Goal: Navigation & Orientation: Find specific page/section

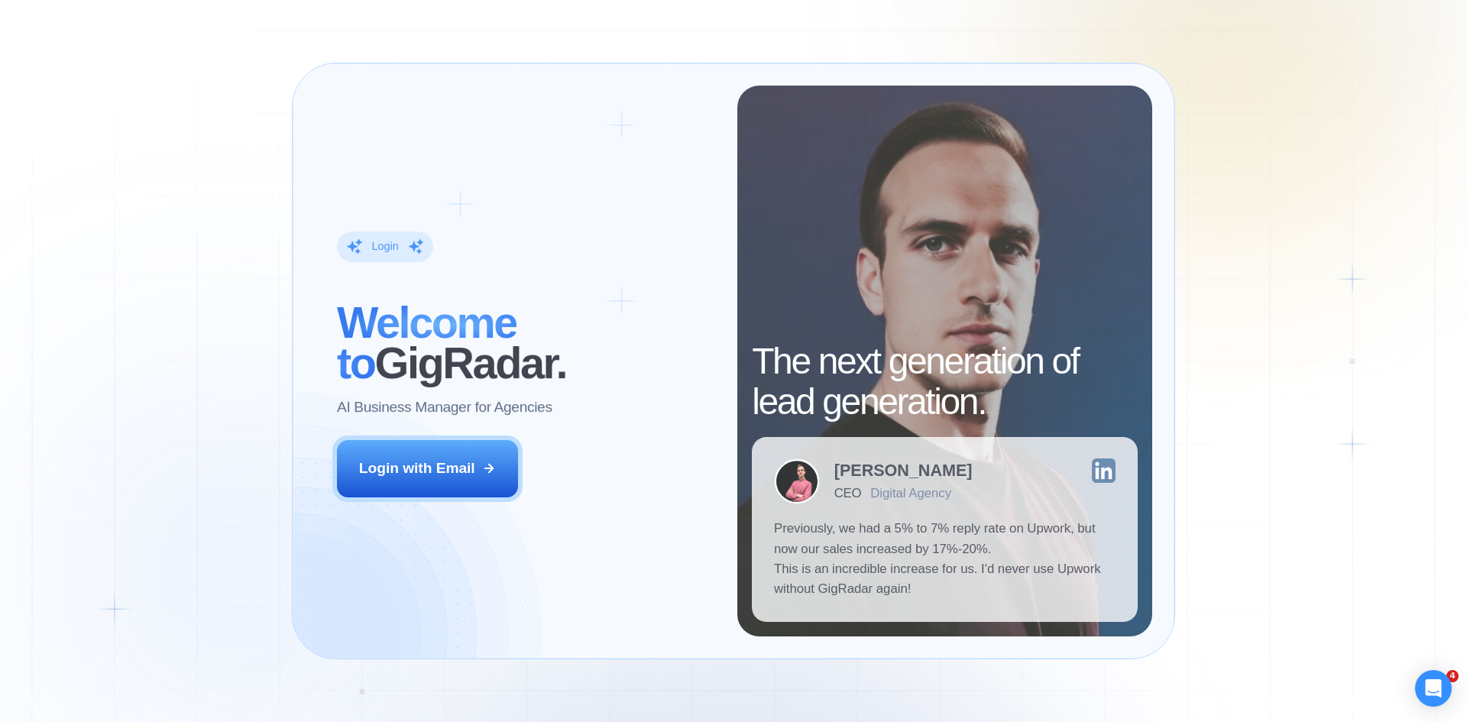
click at [494, 477] on button "Login with Email" at bounding box center [428, 468] width 182 height 57
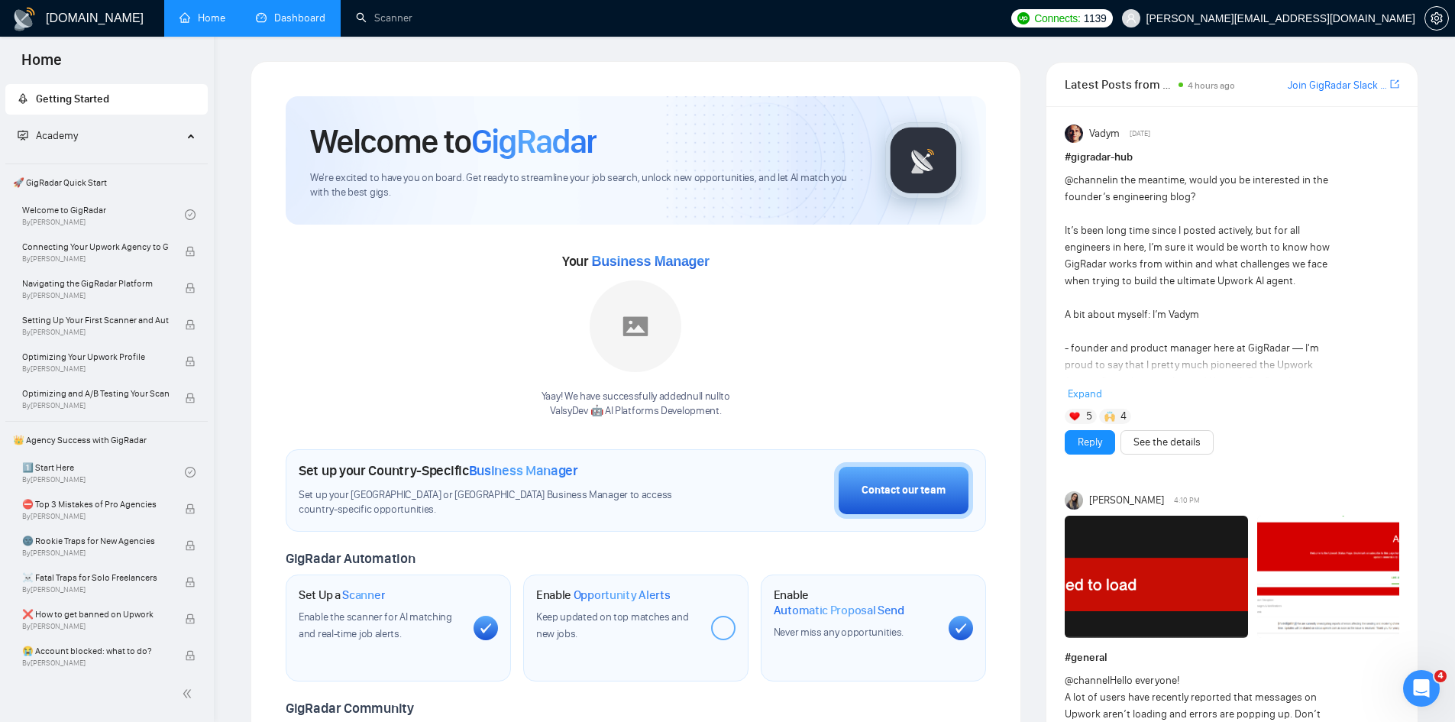
click at [280, 14] on link "Dashboard" at bounding box center [291, 17] width 70 height 13
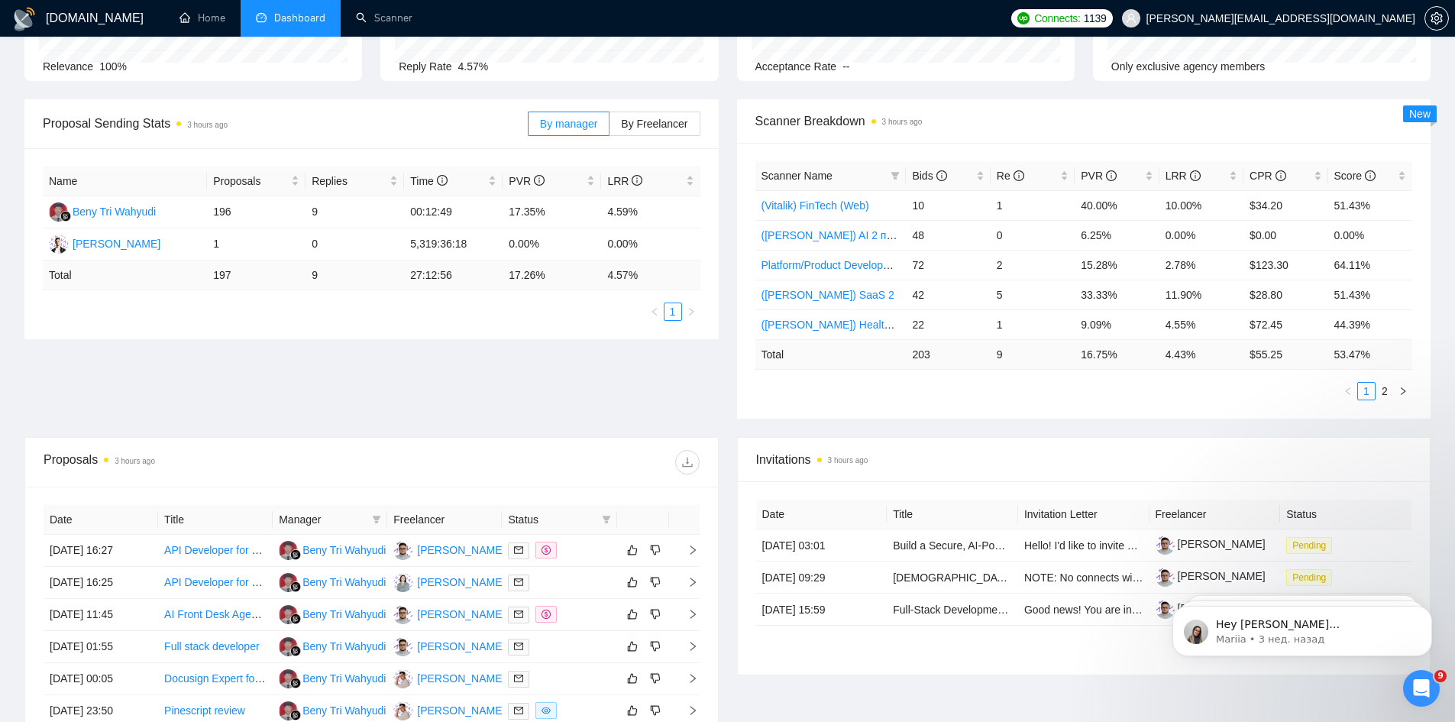
scroll to position [306, 0]
